Goal: Information Seeking & Learning: Learn about a topic

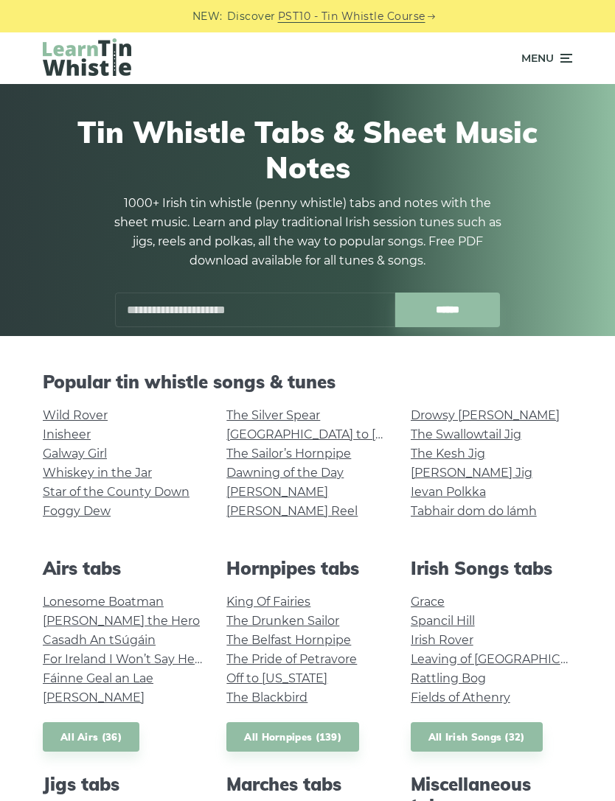
click at [80, 414] on link "Wild Rover" at bounding box center [75, 415] width 65 height 14
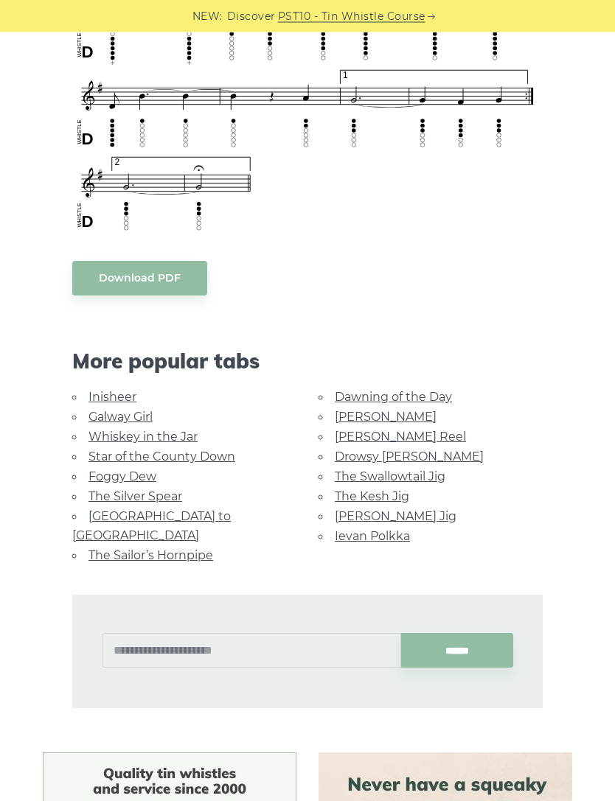
scroll to position [1082, 0]
click at [137, 410] on link "Galway Girl" at bounding box center [120, 417] width 64 height 14
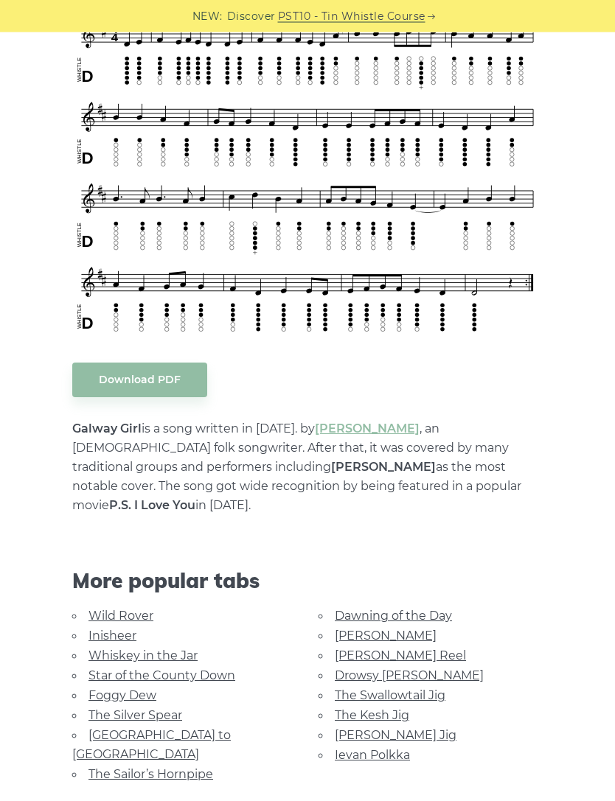
scroll to position [451, 0]
click at [177, 649] on link "Whiskey in the Jar" at bounding box center [142, 656] width 109 height 14
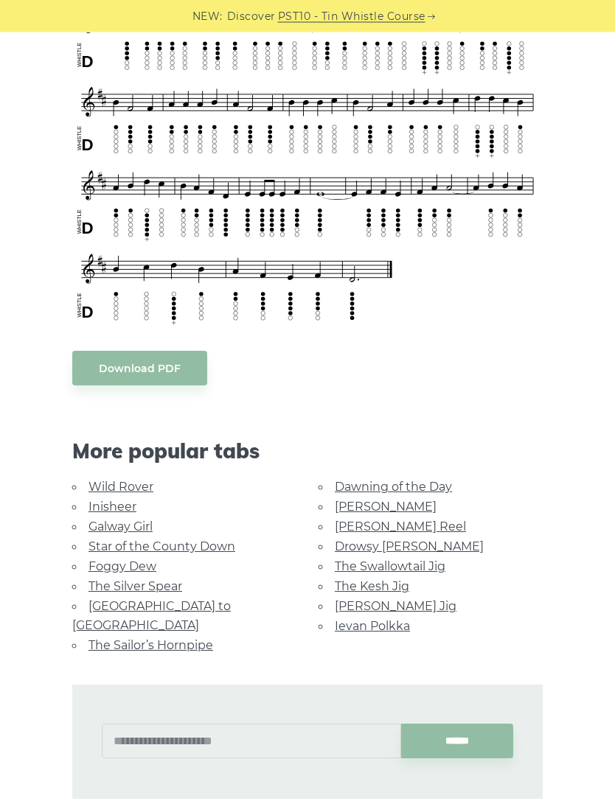
scroll to position [485, 0]
click at [138, 560] on link "Foggy Dew" at bounding box center [122, 567] width 68 height 14
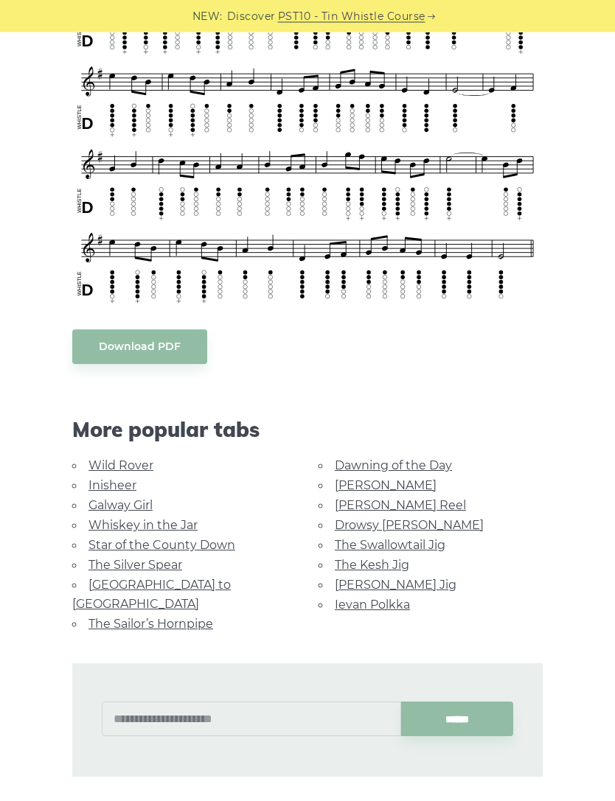
scroll to position [505, 0]
click at [188, 617] on link "The Sailor’s Hornpipe" at bounding box center [150, 624] width 125 height 14
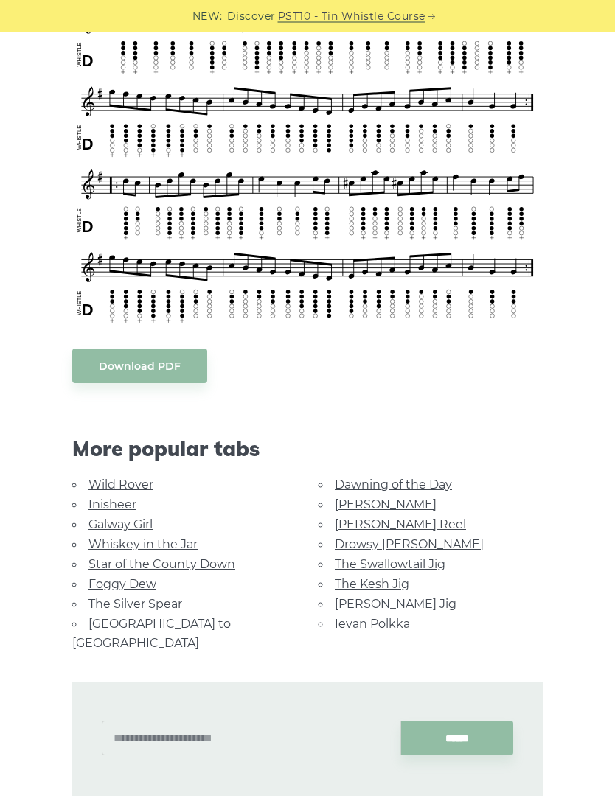
scroll to position [498, 0]
click at [393, 529] on link "[PERSON_NAME] Reel" at bounding box center [400, 525] width 131 height 14
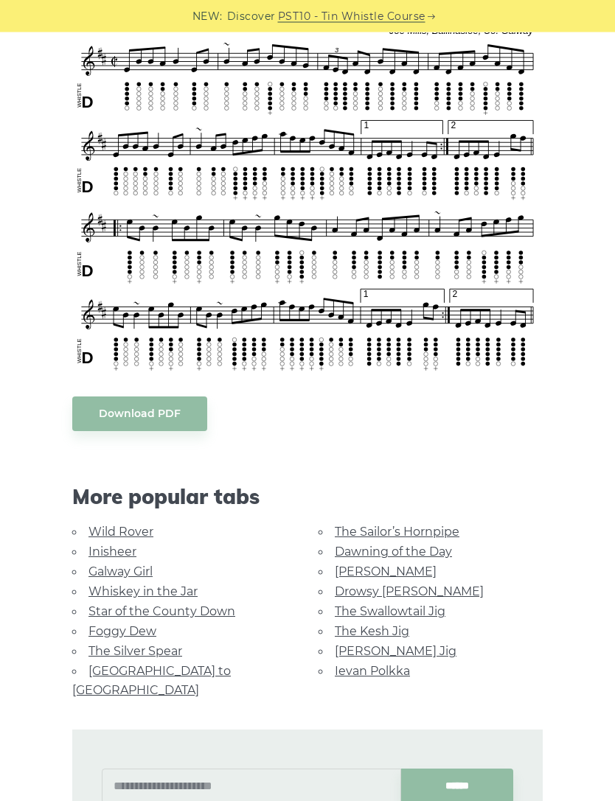
scroll to position [453, 0]
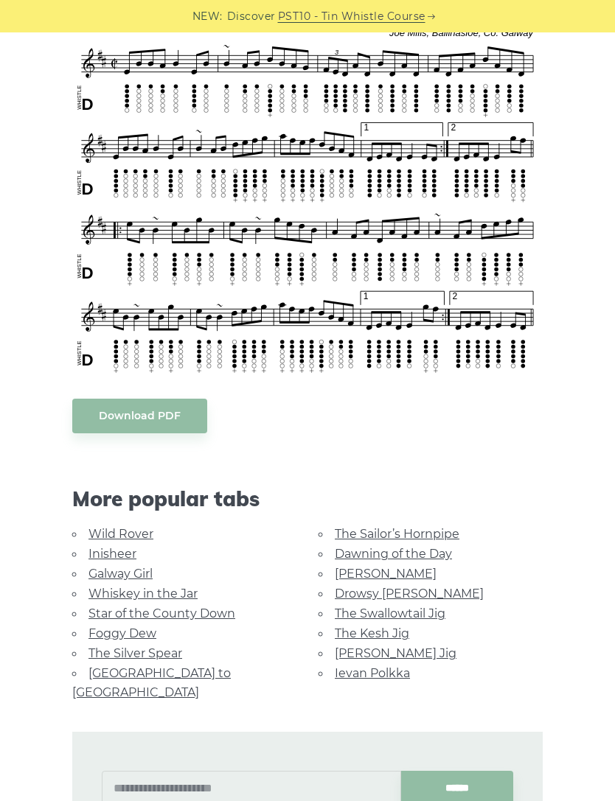
click at [343, 648] on link "[PERSON_NAME] Jig" at bounding box center [396, 654] width 122 height 14
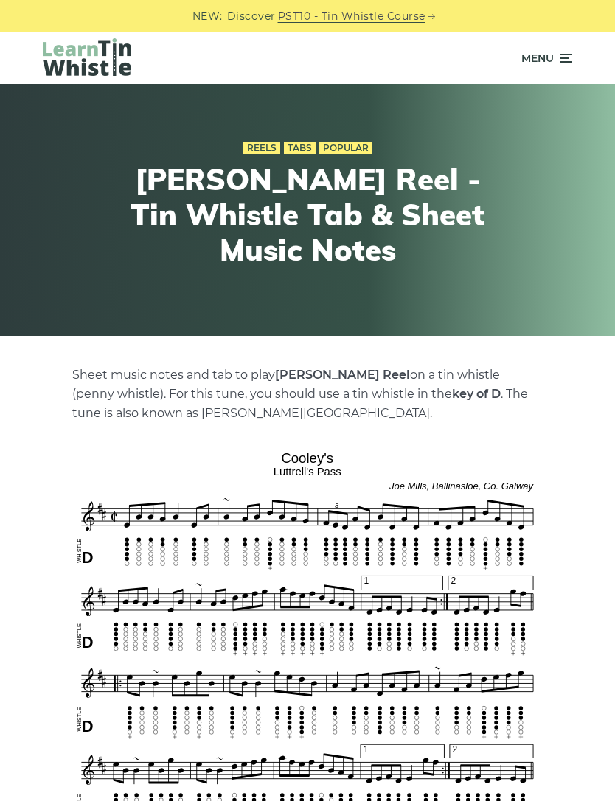
scroll to position [502, 0]
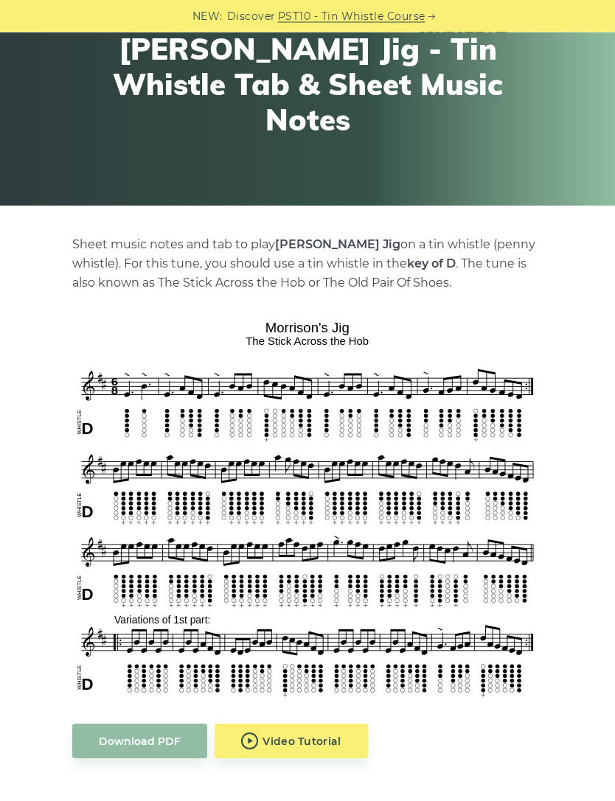
scroll to position [131, 0]
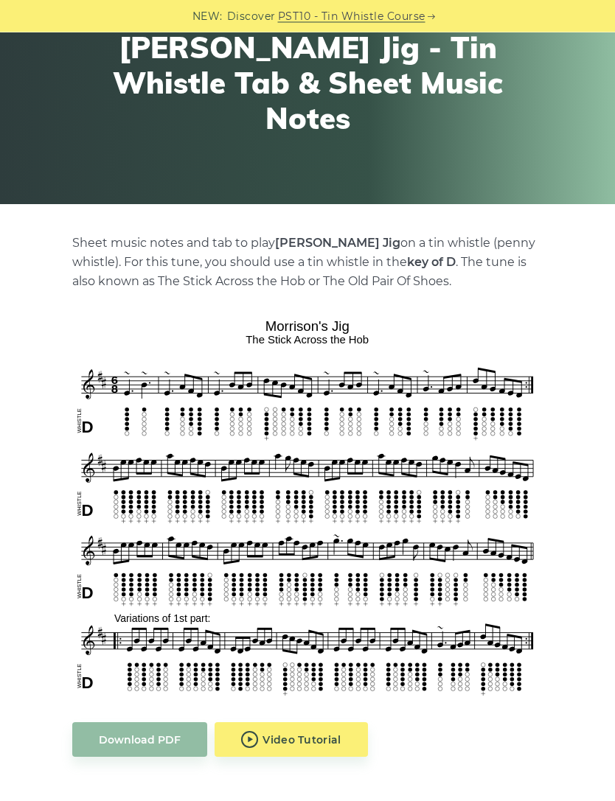
click at [341, 801] on div "More popular tabs" at bounding box center [307, 814] width 492 height 69
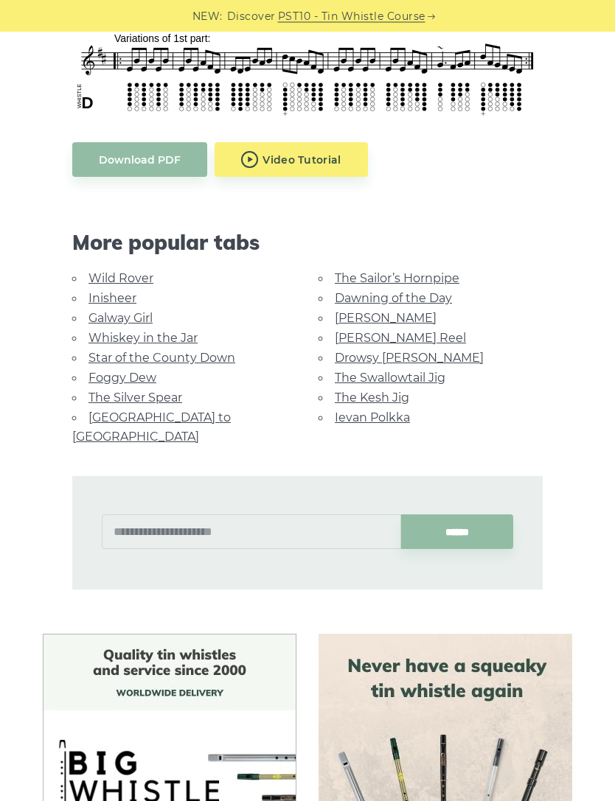
scroll to position [712, 0]
click at [335, 415] on link "Ievan Polkka" at bounding box center [372, 418] width 75 height 14
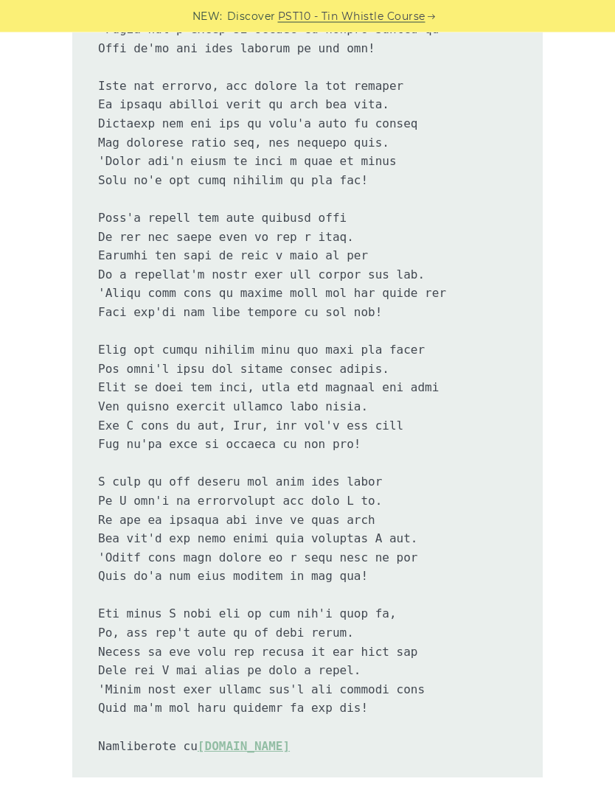
scroll to position [2494, 0]
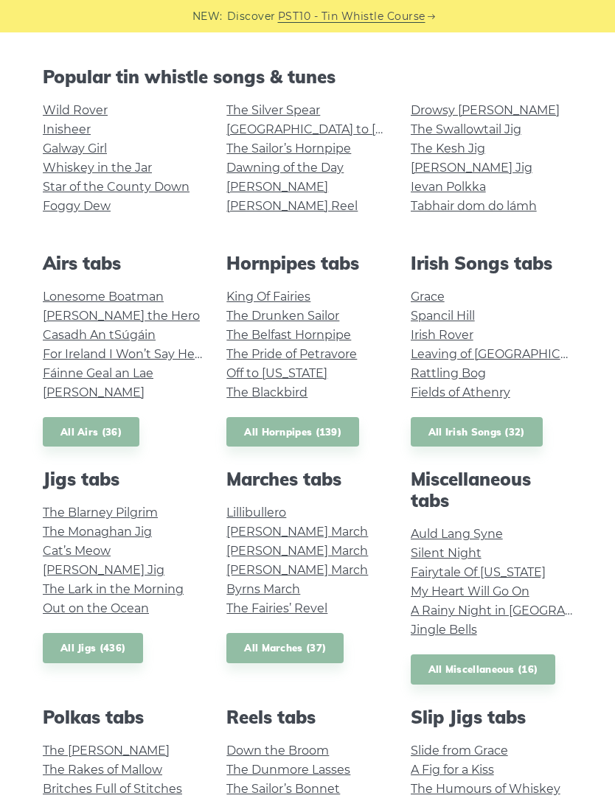
scroll to position [318, 0]
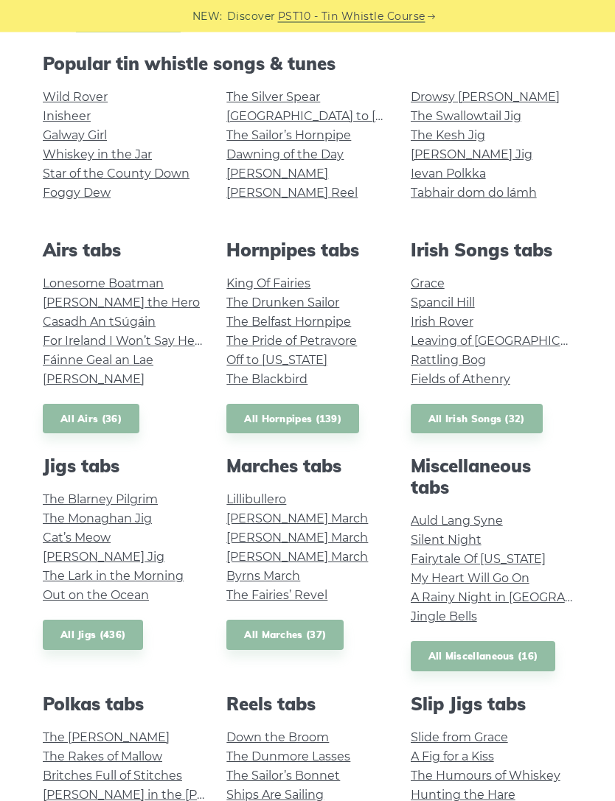
click at [489, 515] on link "Auld Lang Syne" at bounding box center [457, 522] width 92 height 14
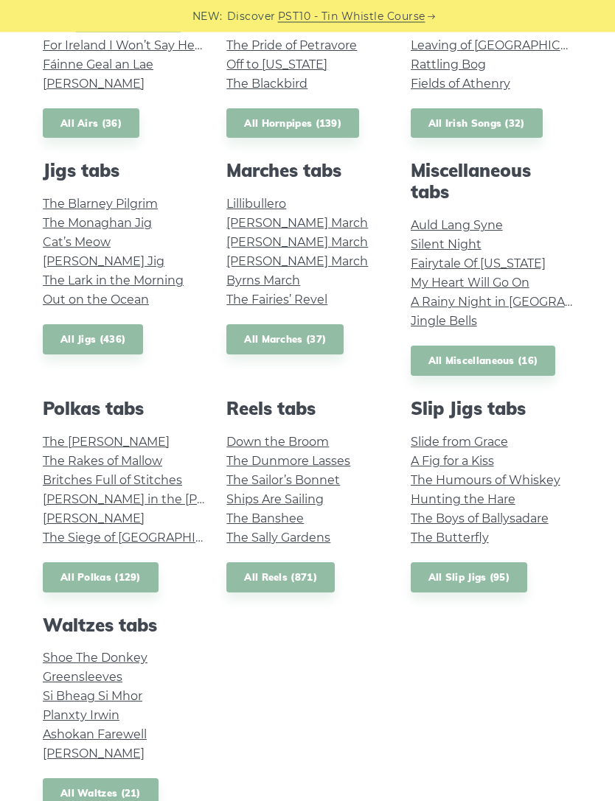
scroll to position [616, 0]
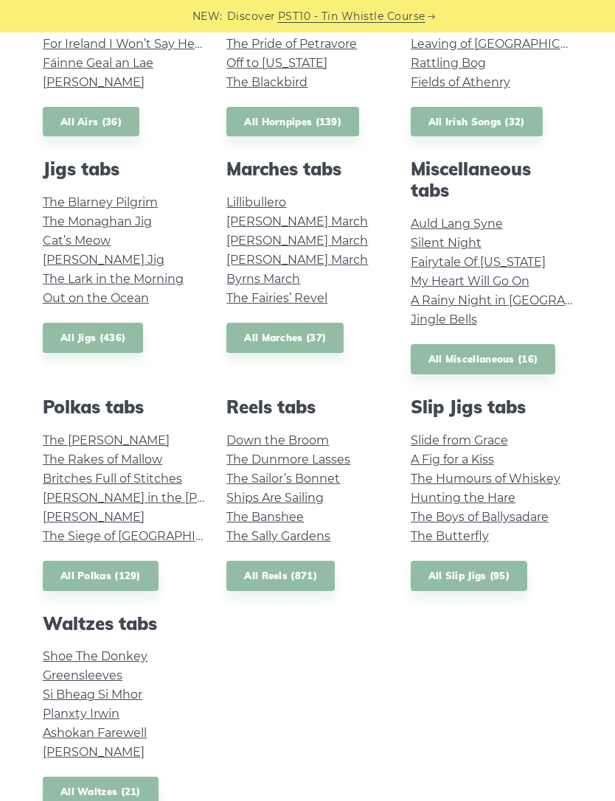
click at [109, 673] on link "Greensleeves" at bounding box center [83, 676] width 80 height 14
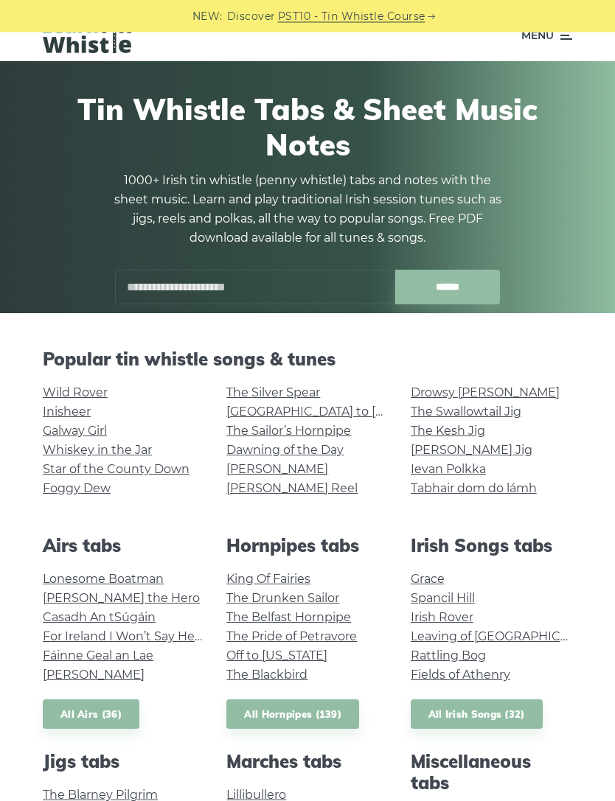
scroll to position [0, 0]
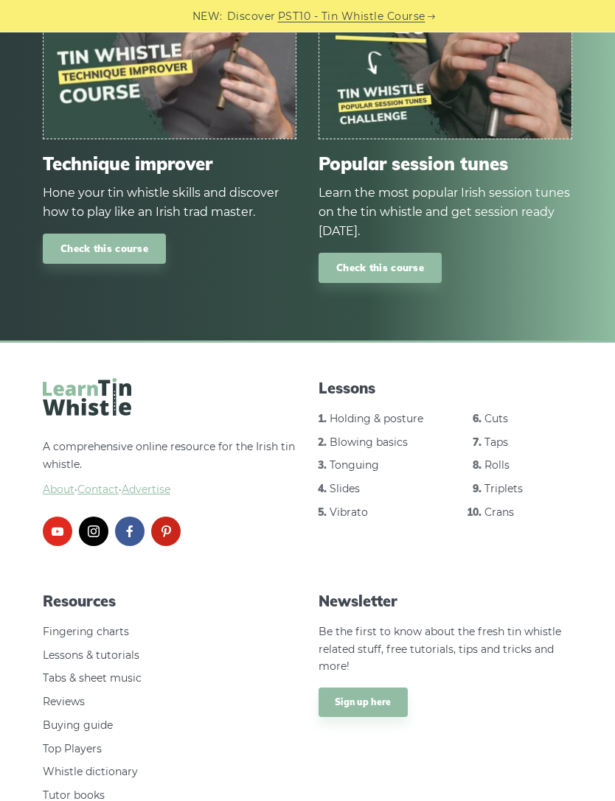
scroll to position [1805, 0]
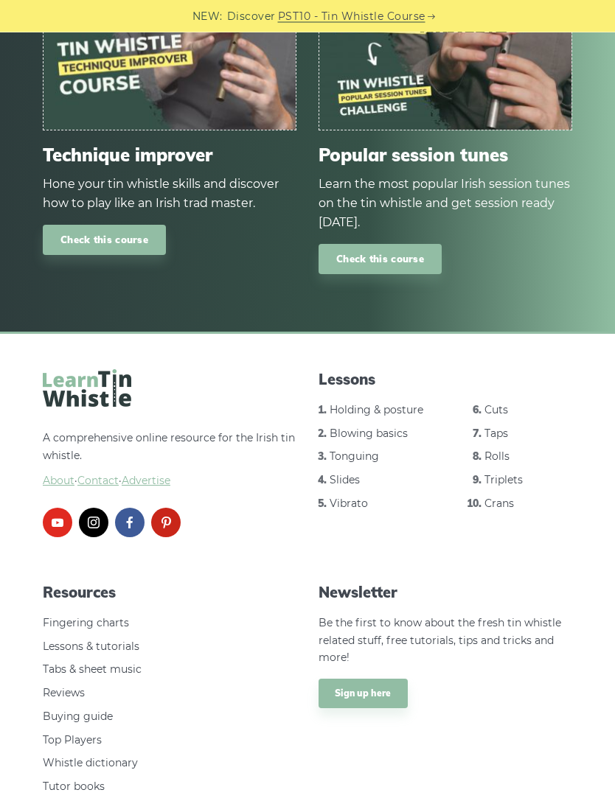
click at [341, 680] on link "Sign up here" at bounding box center [362, 694] width 89 height 29
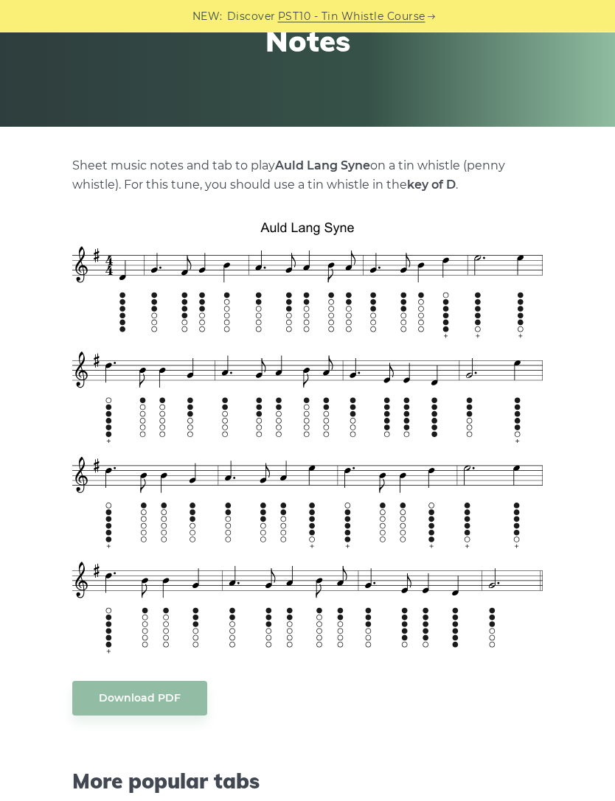
scroll to position [0, 0]
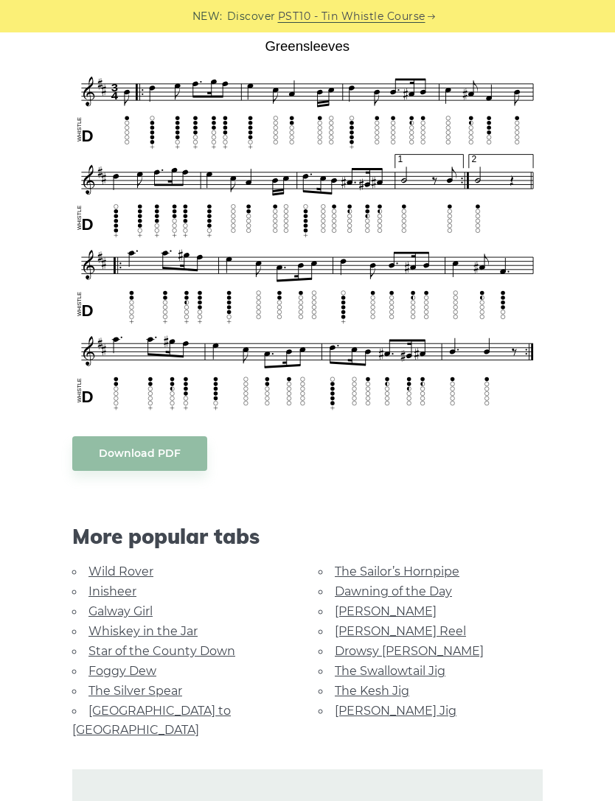
scroll to position [391, 0]
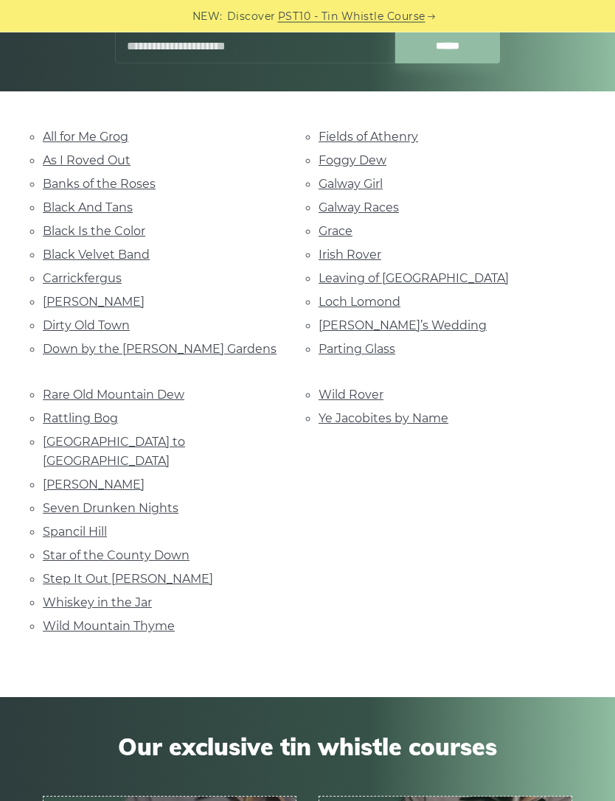
scroll to position [245, 0]
click at [398, 318] on link "[PERSON_NAME]’s Wedding" at bounding box center [402, 325] width 168 height 14
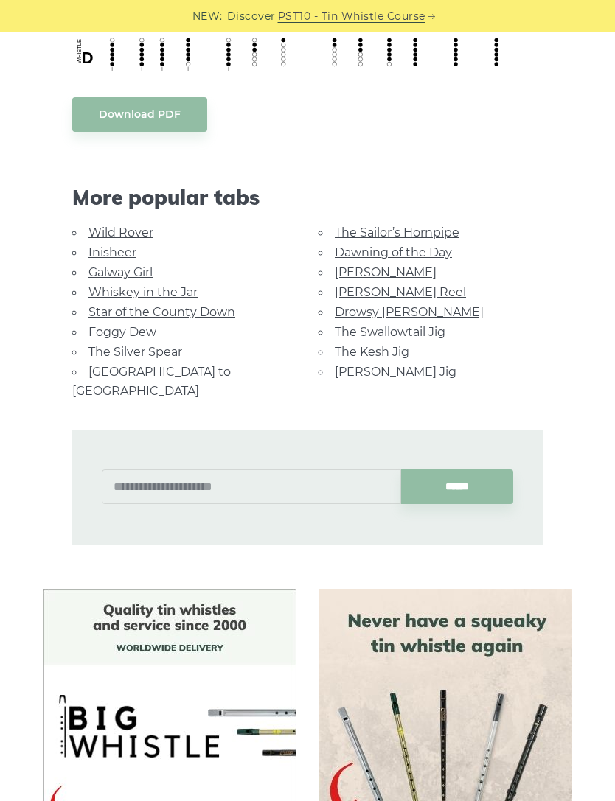
scroll to position [749, 0]
click at [418, 232] on link "The Sailor’s Hornpipe" at bounding box center [397, 232] width 125 height 14
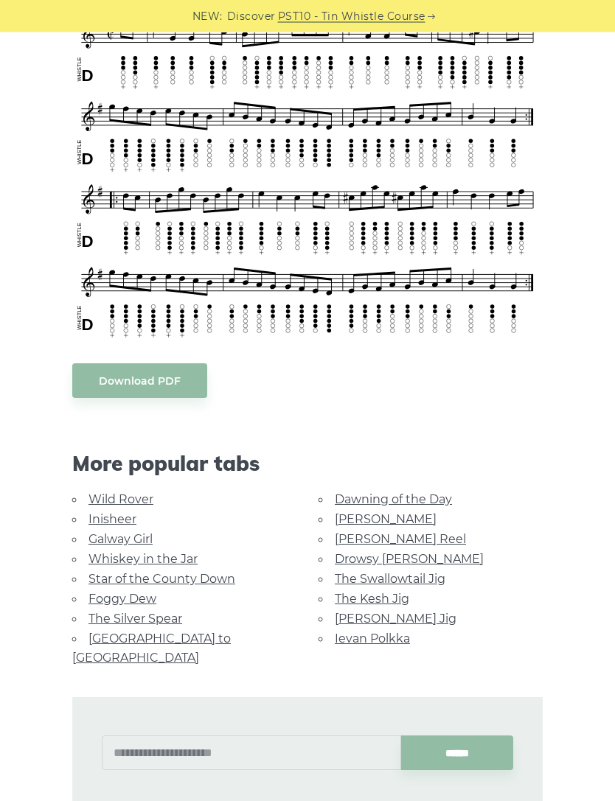
scroll to position [484, 0]
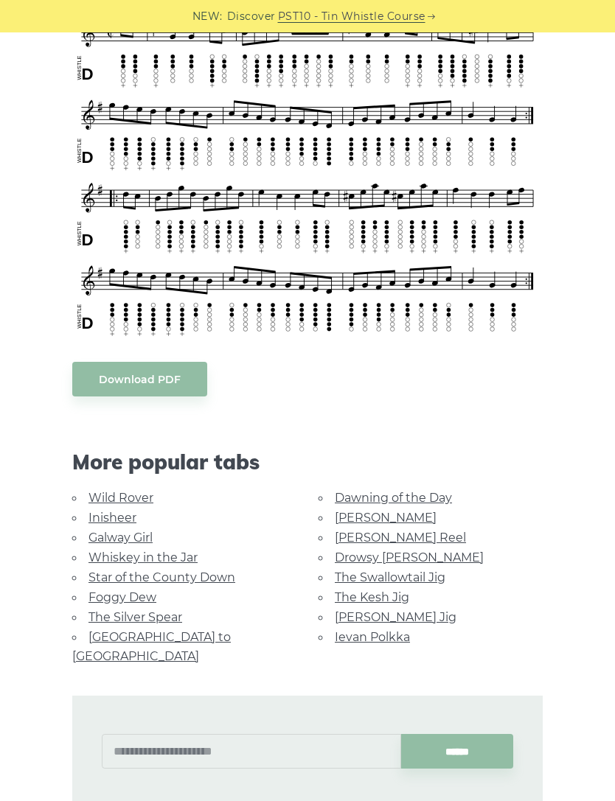
click at [129, 638] on link "[GEOGRAPHIC_DATA] to [GEOGRAPHIC_DATA]" at bounding box center [151, 646] width 159 height 33
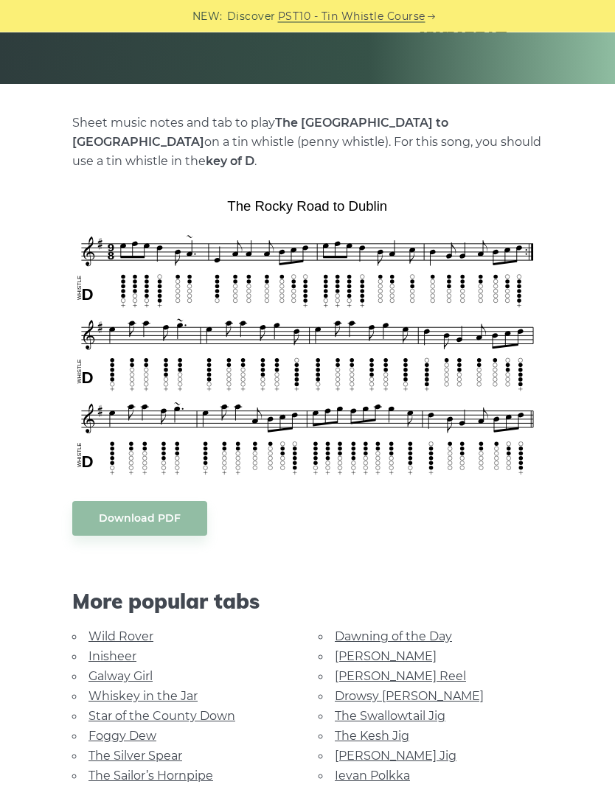
scroll to position [252, 0]
click at [94, 669] on link "Galway Girl" at bounding box center [120, 676] width 64 height 14
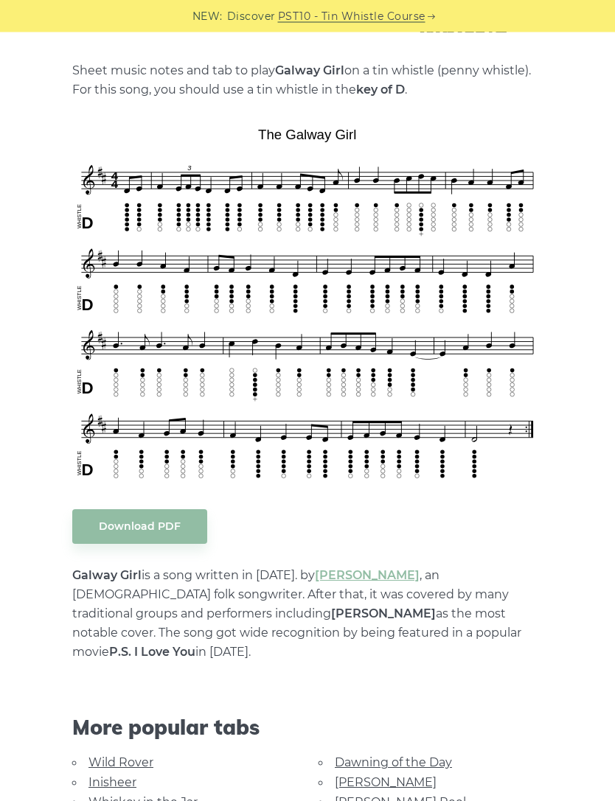
scroll to position [304, 0]
click at [91, 795] on link "Whiskey in the Jar" at bounding box center [142, 802] width 109 height 14
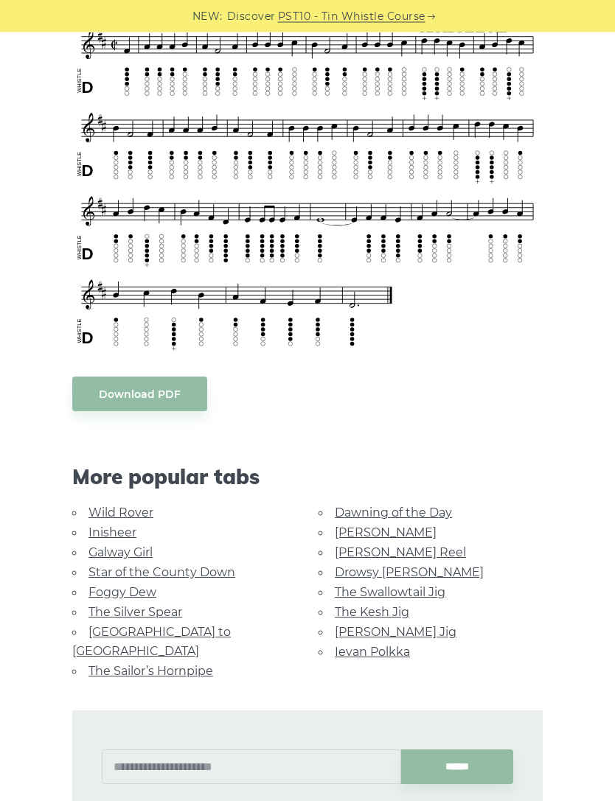
scroll to position [440, 0]
click at [433, 595] on link "The Swallowtail Jig" at bounding box center [390, 592] width 111 height 14
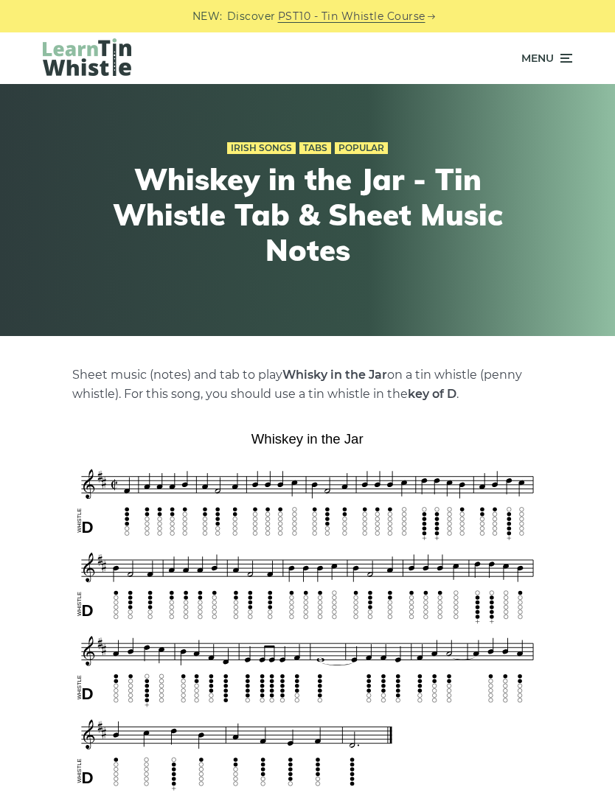
scroll to position [489, 0]
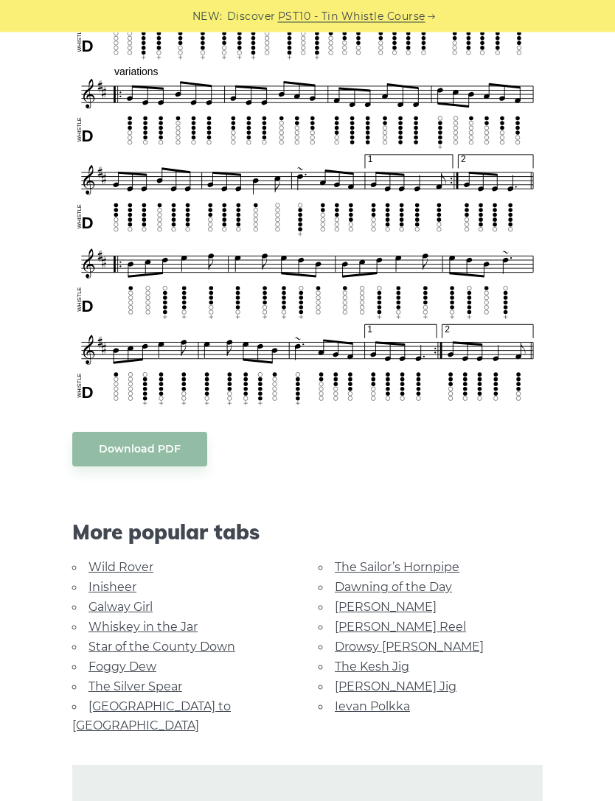
scroll to position [765, 0]
click at [389, 630] on link "[PERSON_NAME] Reel" at bounding box center [400, 627] width 131 height 14
click at [394, 620] on link "[PERSON_NAME] Reel" at bounding box center [400, 627] width 131 height 14
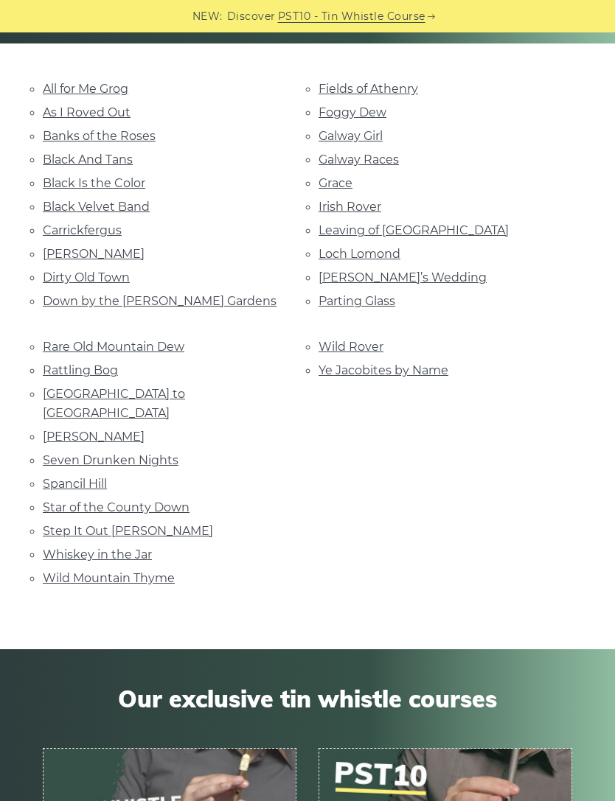
click at [111, 244] on li "[PERSON_NAME]" at bounding box center [170, 254] width 254 height 20
click at [88, 252] on link "[PERSON_NAME]" at bounding box center [94, 254] width 102 height 14
click at [100, 369] on link "Rattling Bog" at bounding box center [80, 370] width 75 height 14
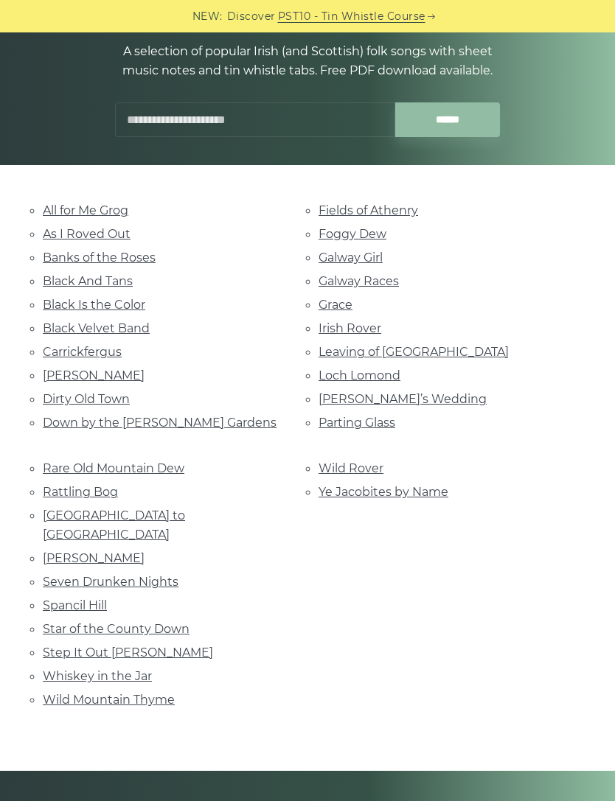
scroll to position [173, 0]
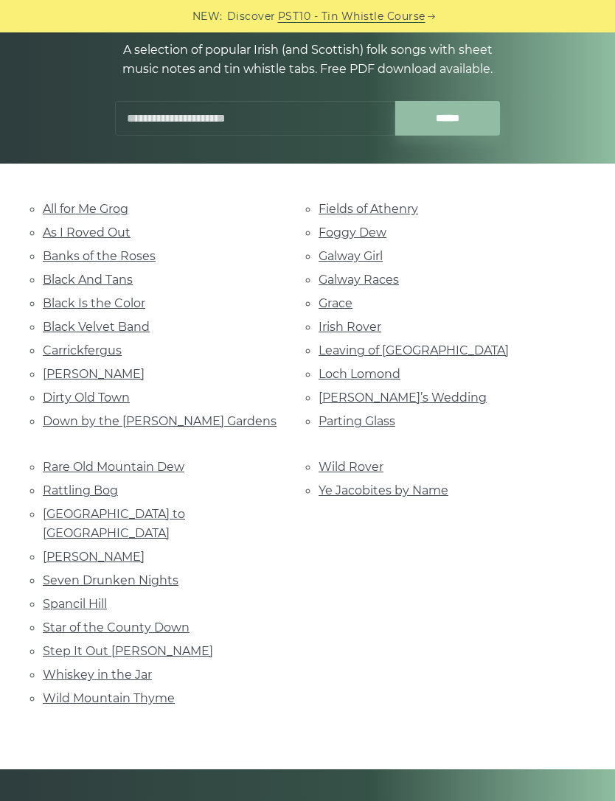
click at [51, 253] on link "Banks of the Roses" at bounding box center [99, 256] width 113 height 14
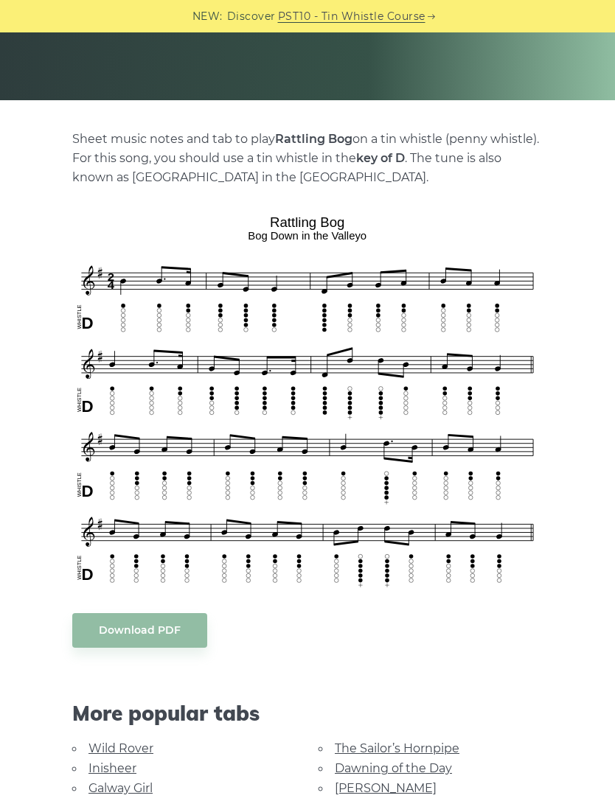
scroll to position [203, 0]
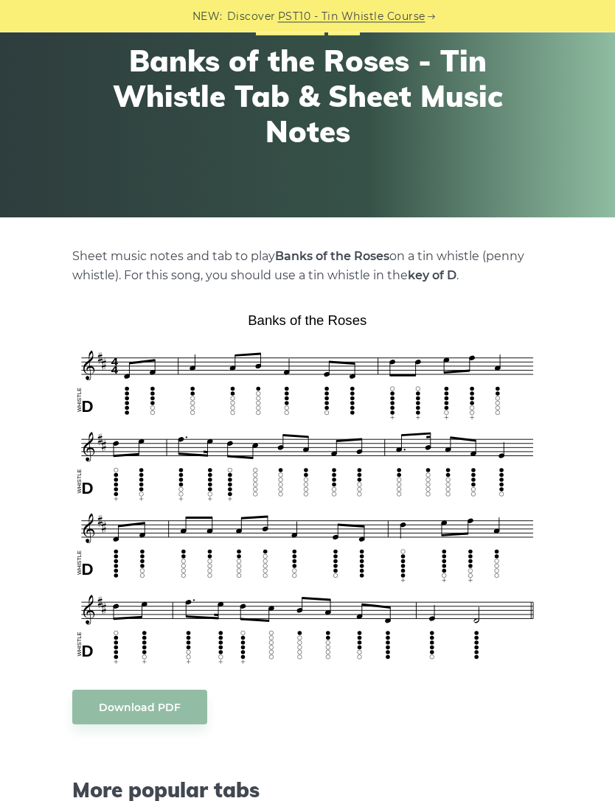
scroll to position [123, 0]
